Goal: Task Accomplishment & Management: Manage account settings

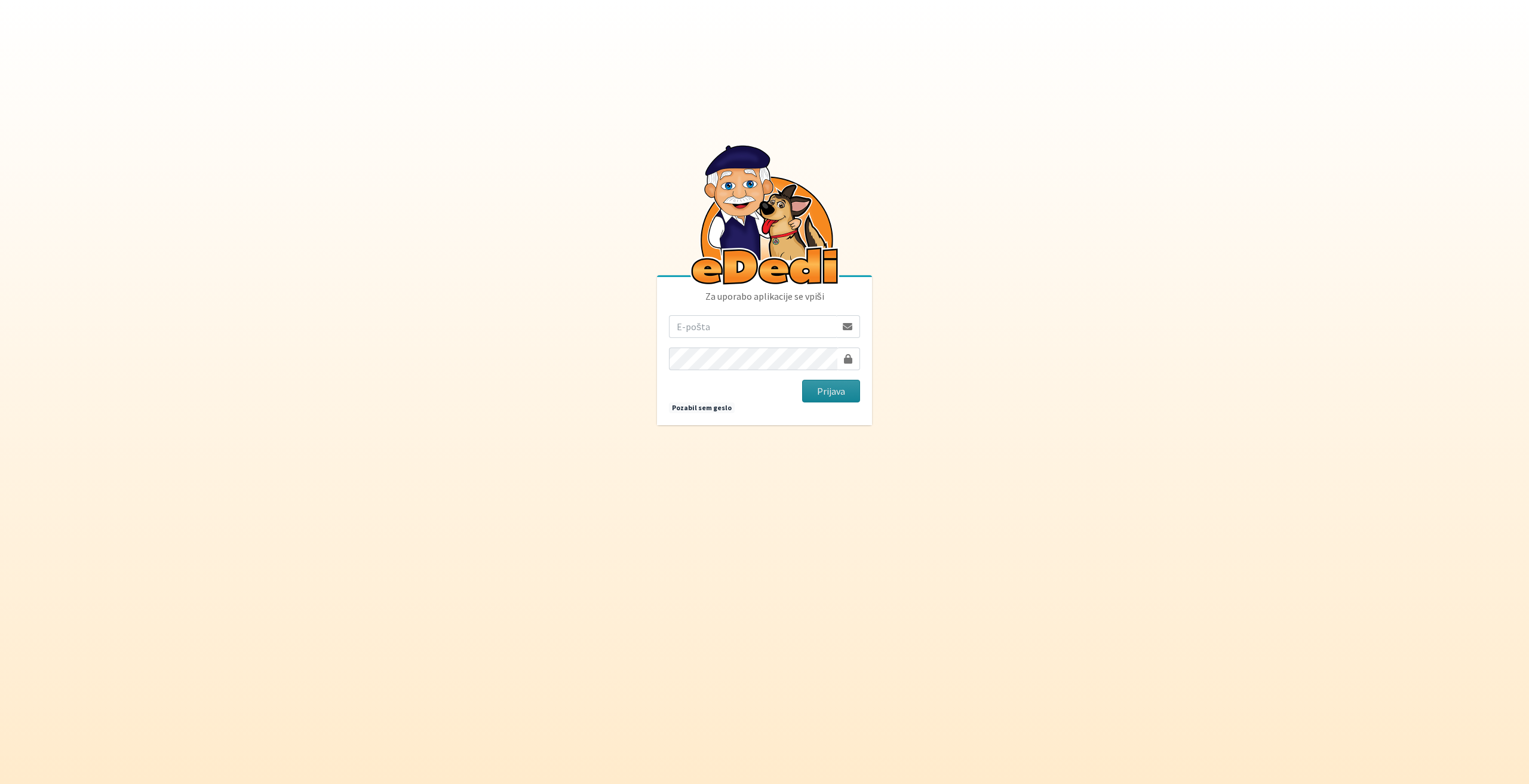
type input "[EMAIL_ADDRESS][DOMAIN_NAME]"
click at [842, 386] on button "Prijava" at bounding box center [831, 391] width 58 height 23
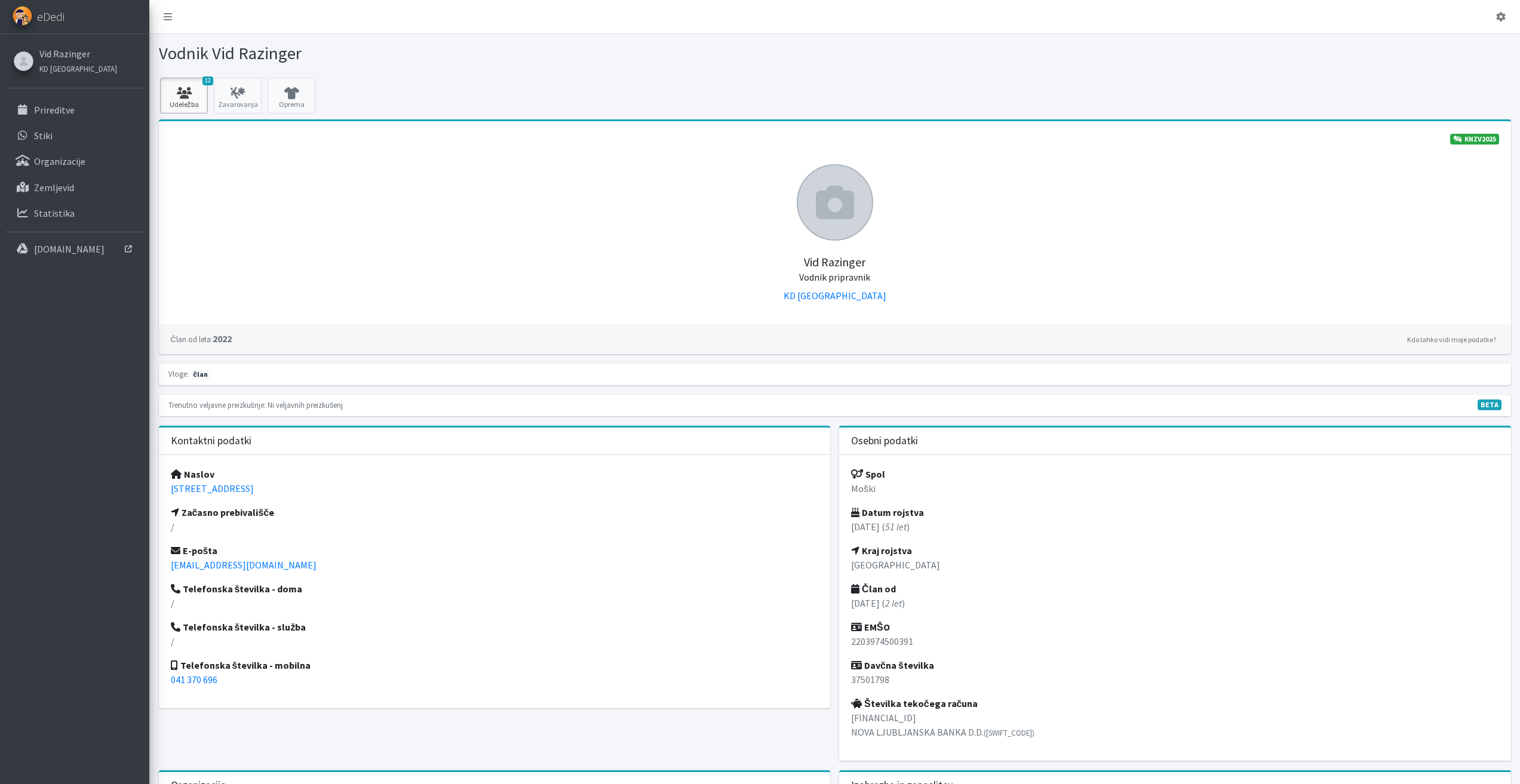
click at [191, 90] on icon at bounding box center [184, 93] width 41 height 12
